Goal: Information Seeking & Learning: Find specific page/section

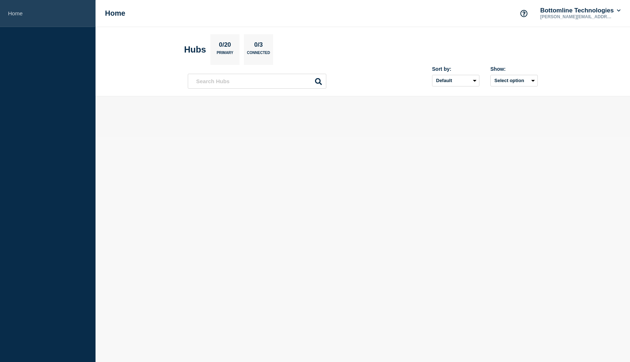
click at [20, 12] on link "Home" at bounding box center [48, 13] width 96 height 27
click at [111, 15] on h1 "Home" at bounding box center [115, 13] width 20 height 8
click at [570, 12] on button "Bottomline Technologies" at bounding box center [580, 10] width 83 height 7
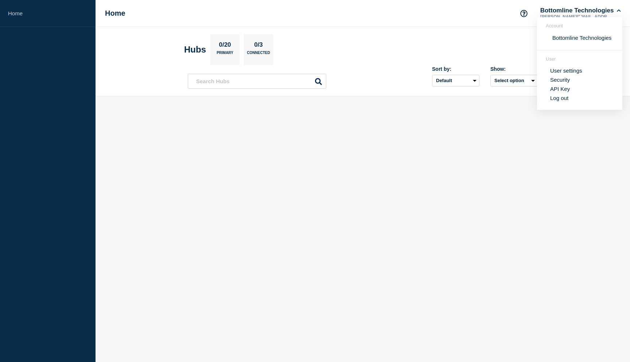
click at [364, 121] on div at bounding box center [363, 116] width 350 height 17
click at [457, 81] on select "Default Last added Last updated Most active A-Z" at bounding box center [455, 81] width 47 height 12
click at [511, 81] on button "Select option" at bounding box center [514, 81] width 47 height 12
click at [487, 109] on input "openIncidentsHubs checkbox" at bounding box center [486, 107] width 5 height 5
click at [501, 85] on button "Selected" at bounding box center [514, 81] width 47 height 12
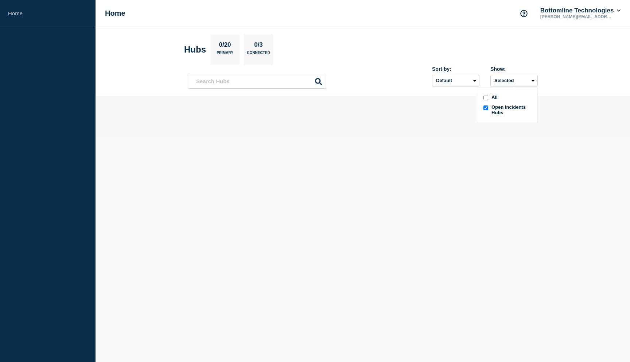
click at [492, 97] on span "All" at bounding box center [495, 97] width 6 height 7
click at [252, 50] on p "0/3" at bounding box center [259, 45] width 14 height 9
click at [227, 50] on p "0/20" at bounding box center [225, 45] width 18 height 9
click at [110, 11] on h1 "Home" at bounding box center [115, 13] width 20 height 8
click at [18, 11] on link "Home" at bounding box center [48, 13] width 96 height 27
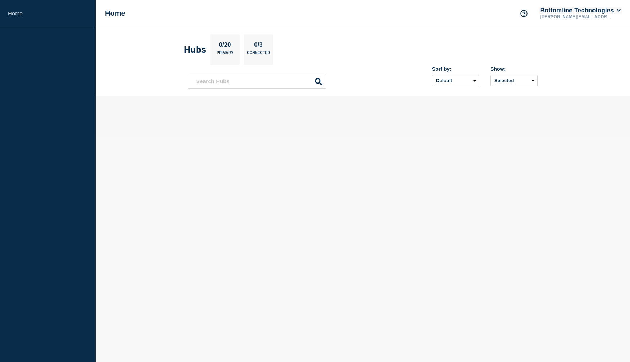
click at [620, 11] on icon at bounding box center [619, 10] width 4 height 2
click at [523, 16] on icon "Support" at bounding box center [524, 13] width 7 height 7
click at [517, 55] on link "API Documentation" at bounding box center [526, 52] width 47 height 6
